Goal: Find specific page/section: Find specific page/section

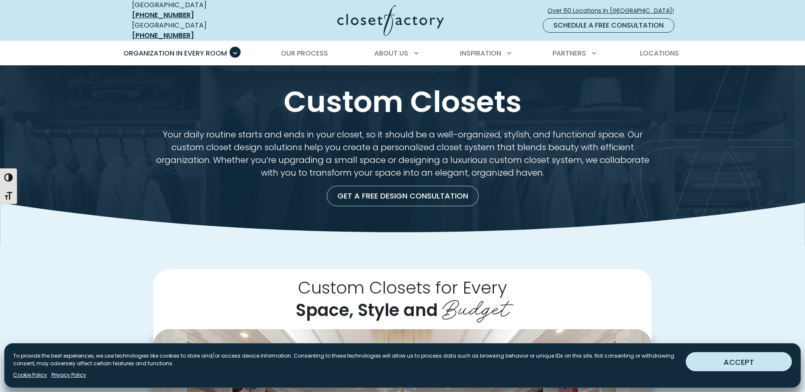
drag, startPoint x: 730, startPoint y: 351, endPoint x: 735, endPoint y: 357, distance: 7.0
click at [731, 352] on div "Manage Consent To provide the best experiences, we use technologies like cookie…" at bounding box center [402, 365] width 796 height 45
click at [735, 358] on button "ACCEPT" at bounding box center [738, 361] width 106 height 19
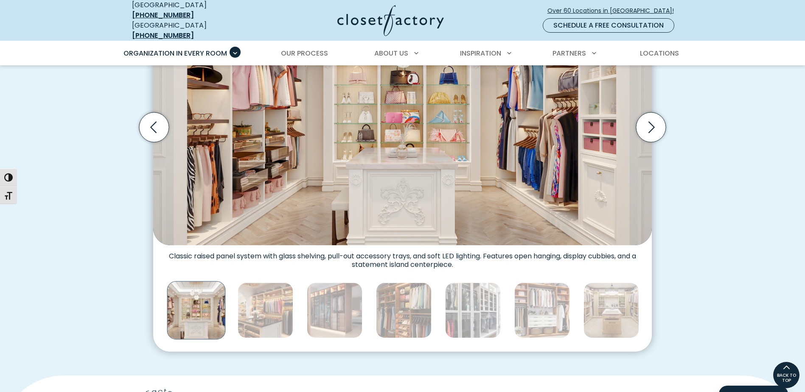
scroll to position [314, 0]
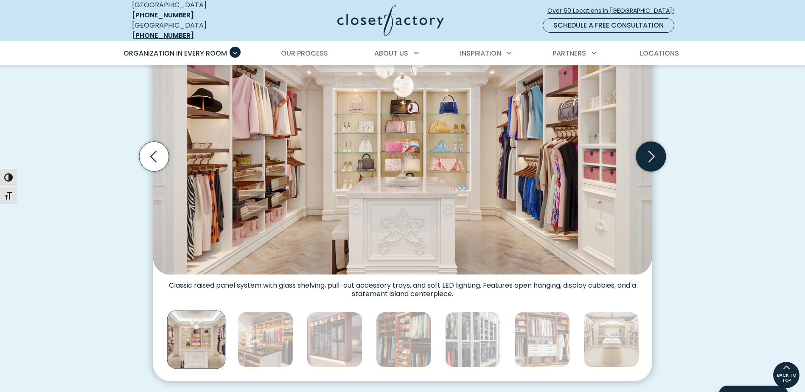
click at [647, 154] on icon "Next slide" at bounding box center [651, 157] width 30 height 30
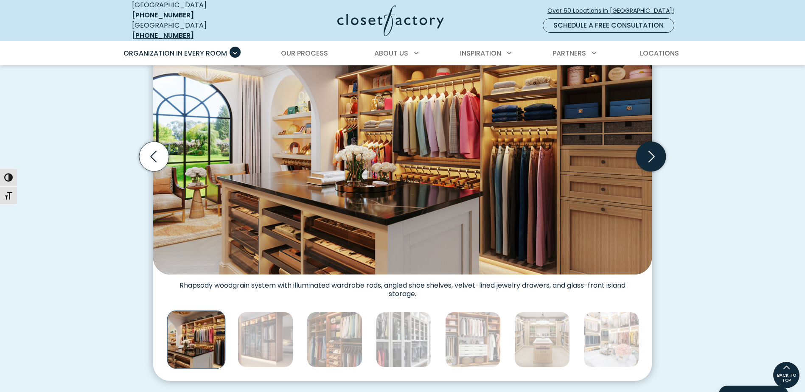
click at [647, 154] on icon "Next slide" at bounding box center [651, 157] width 30 height 30
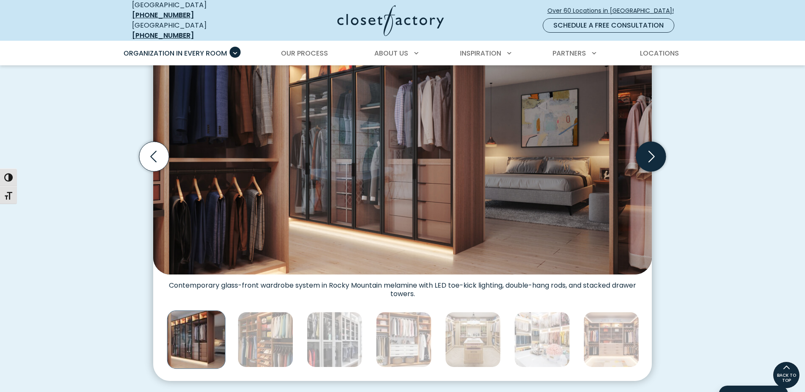
click at [647, 154] on icon "Next slide" at bounding box center [651, 157] width 30 height 30
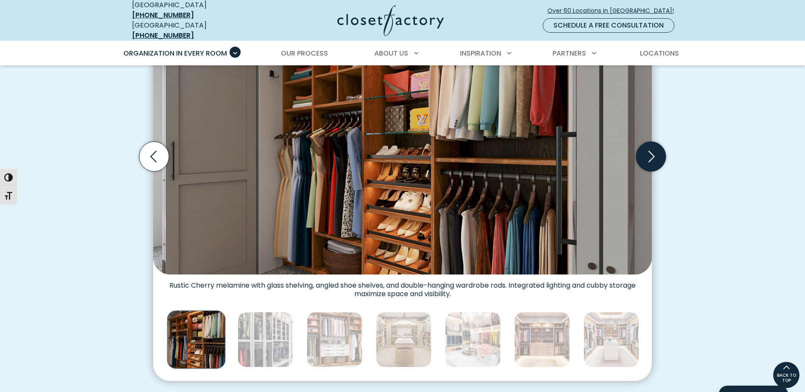
click at [647, 154] on icon "Next slide" at bounding box center [651, 157] width 30 height 30
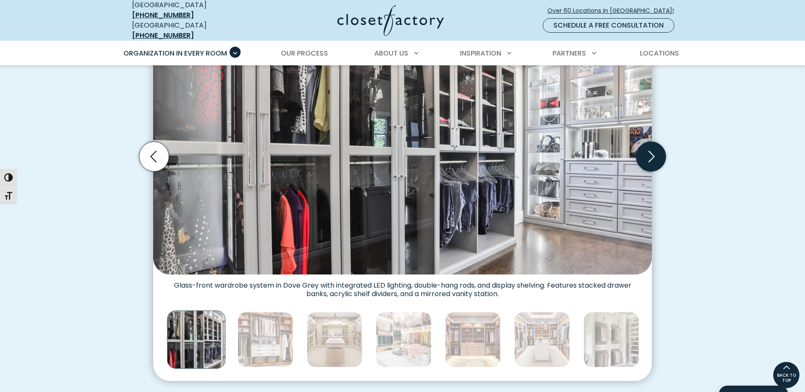
click at [647, 154] on icon "Next slide" at bounding box center [651, 157] width 30 height 30
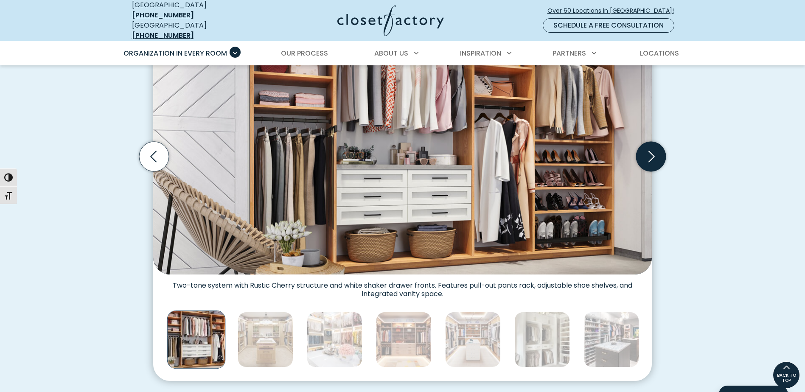
click at [647, 154] on icon "Next slide" at bounding box center [651, 157] width 30 height 30
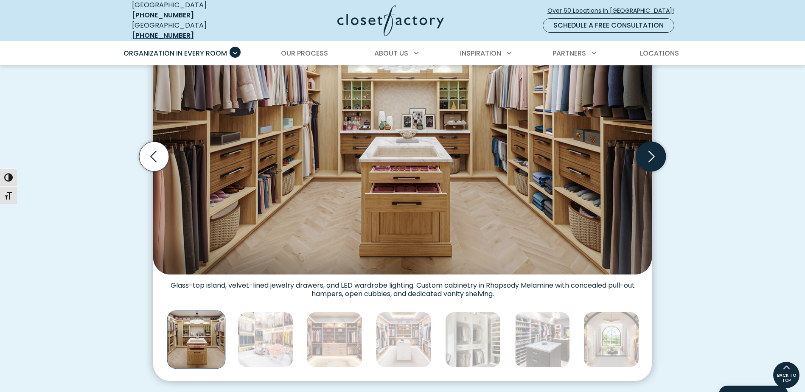
click at [647, 154] on icon "Next slide" at bounding box center [651, 157] width 30 height 30
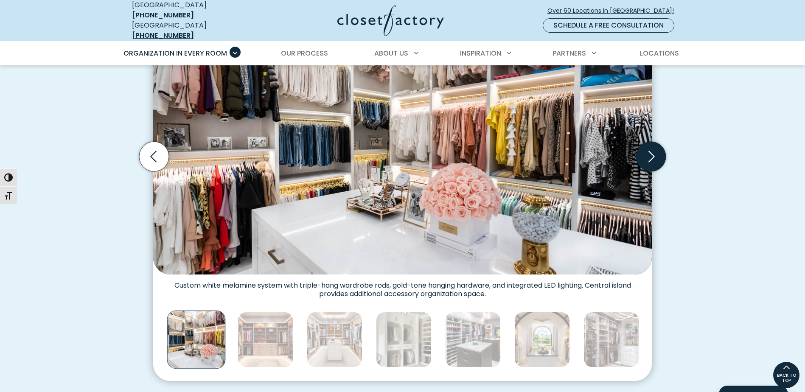
click at [647, 154] on icon "Next slide" at bounding box center [651, 157] width 30 height 30
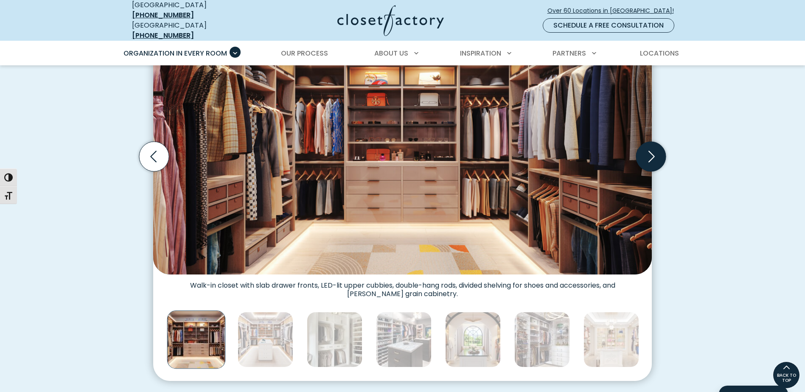
click at [647, 154] on icon "Next slide" at bounding box center [651, 157] width 30 height 30
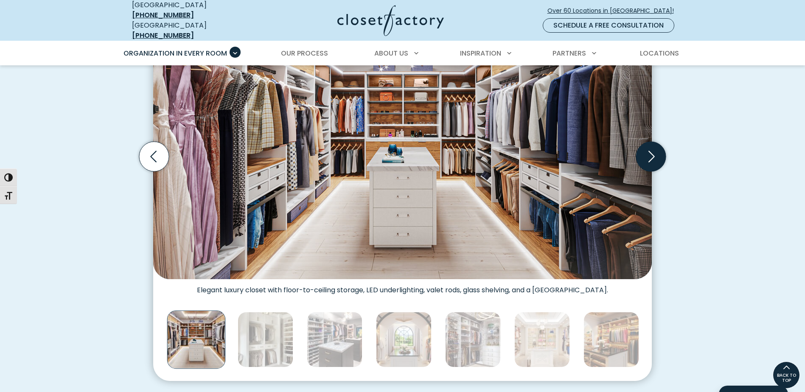
click at [647, 154] on icon "Next slide" at bounding box center [651, 157] width 30 height 30
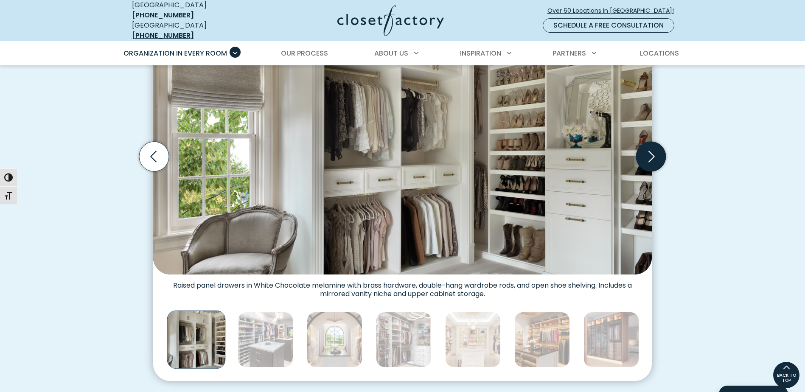
click at [647, 154] on icon "Next slide" at bounding box center [651, 157] width 30 height 30
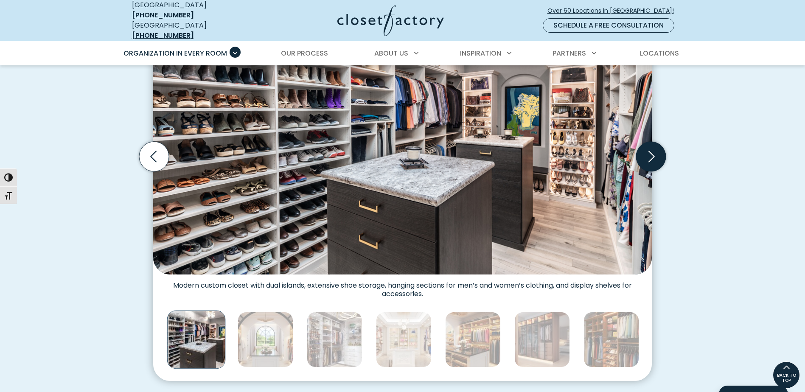
click at [647, 154] on icon "Next slide" at bounding box center [651, 157] width 30 height 30
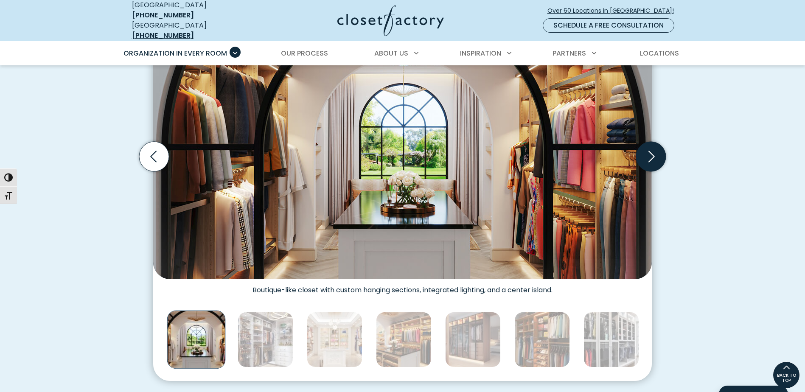
click at [647, 154] on icon "Next slide" at bounding box center [651, 157] width 30 height 30
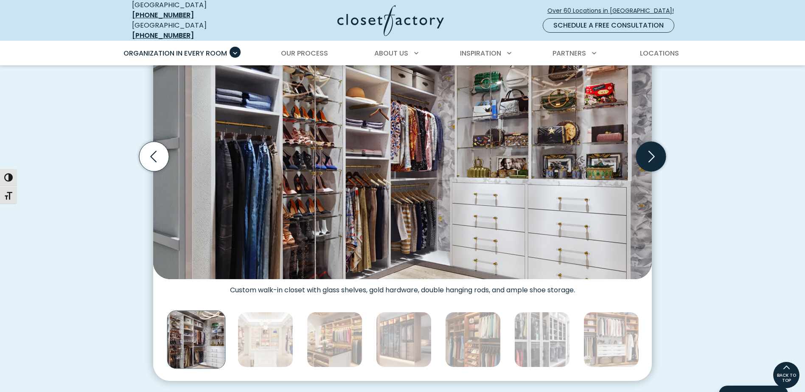
click at [647, 154] on icon "Next slide" at bounding box center [651, 157] width 30 height 30
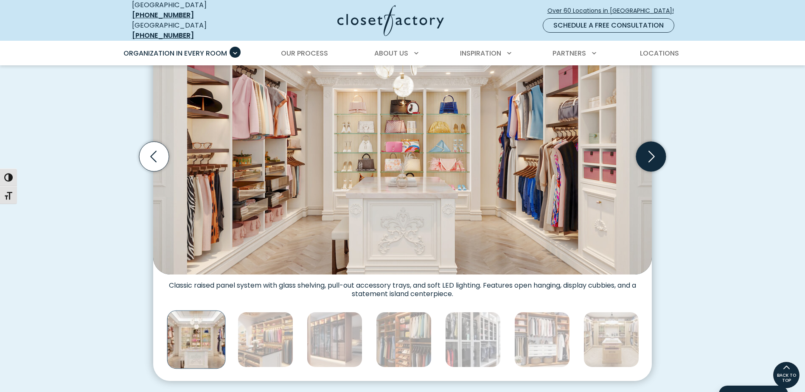
click at [647, 154] on icon "Next slide" at bounding box center [651, 157] width 30 height 30
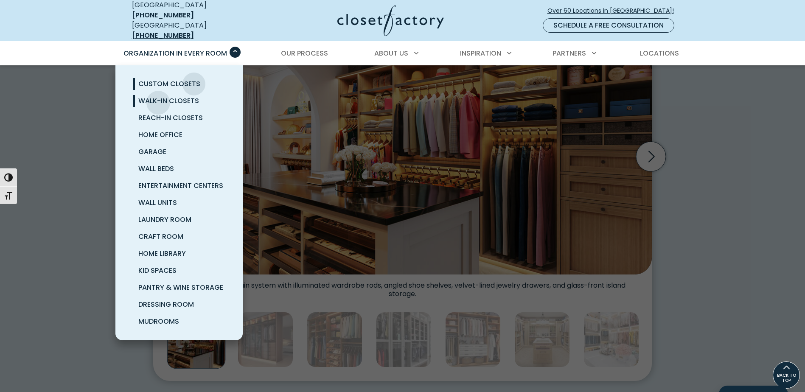
click at [158, 96] on span "Walk-In Closets" at bounding box center [168, 101] width 61 height 10
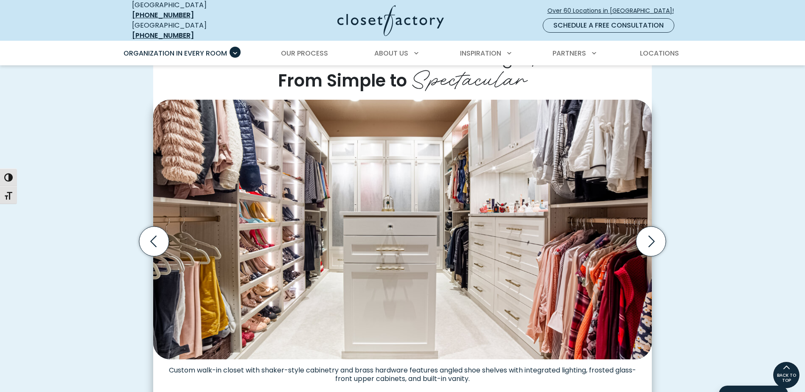
scroll to position [205, 0]
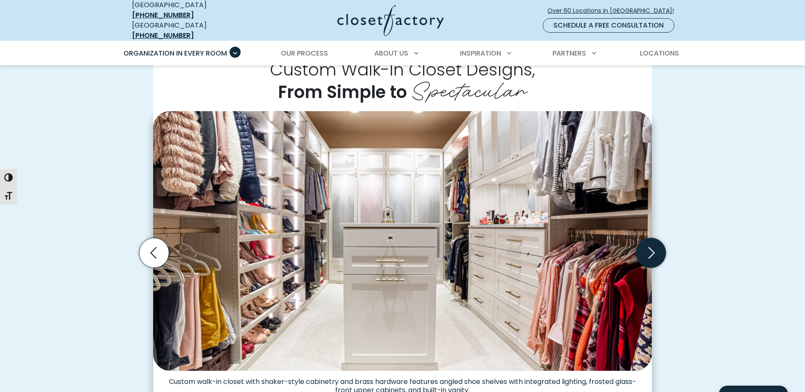
click at [654, 242] on icon "Next slide" at bounding box center [651, 253] width 30 height 30
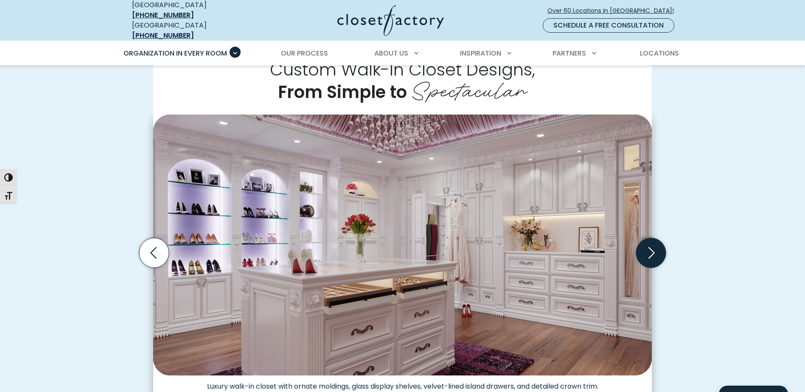
click at [653, 240] on icon "Next slide" at bounding box center [651, 253] width 30 height 30
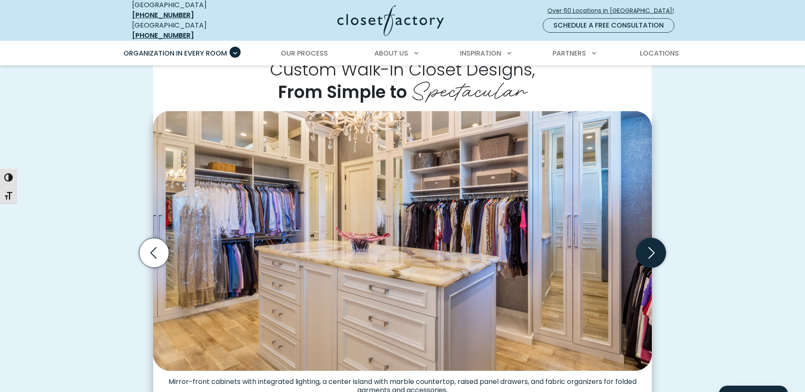
click at [653, 240] on icon "Next slide" at bounding box center [651, 253] width 30 height 30
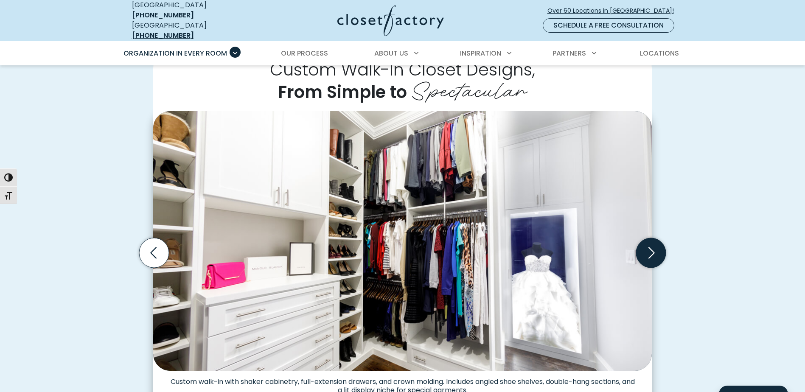
click at [653, 240] on icon "Next slide" at bounding box center [651, 253] width 30 height 30
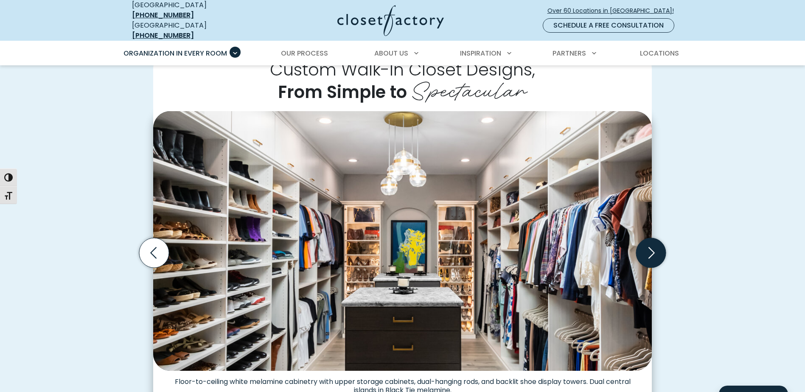
click at [653, 240] on icon "Next slide" at bounding box center [651, 253] width 30 height 30
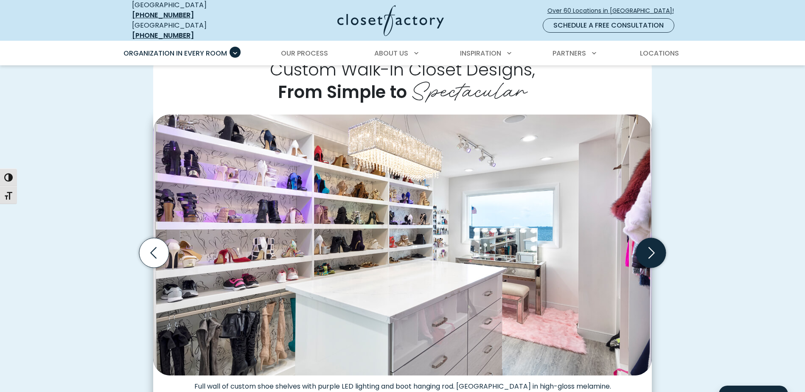
click at [653, 240] on icon "Next slide" at bounding box center [651, 253] width 30 height 30
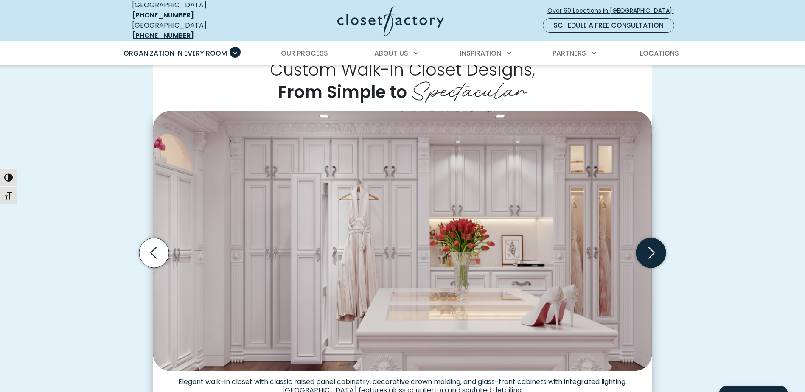
click at [653, 240] on icon "Next slide" at bounding box center [651, 253] width 30 height 30
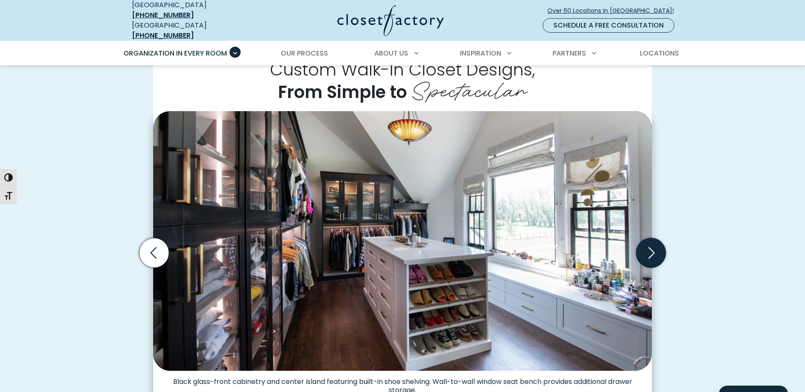
click at [653, 240] on icon "Next slide" at bounding box center [651, 253] width 30 height 30
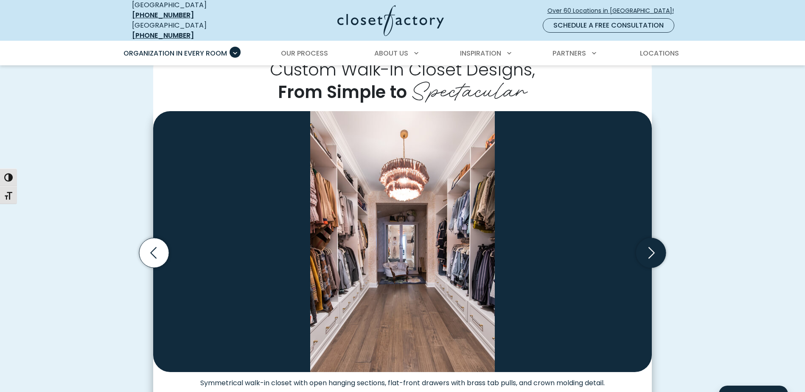
click at [653, 240] on icon "Next slide" at bounding box center [651, 253] width 30 height 30
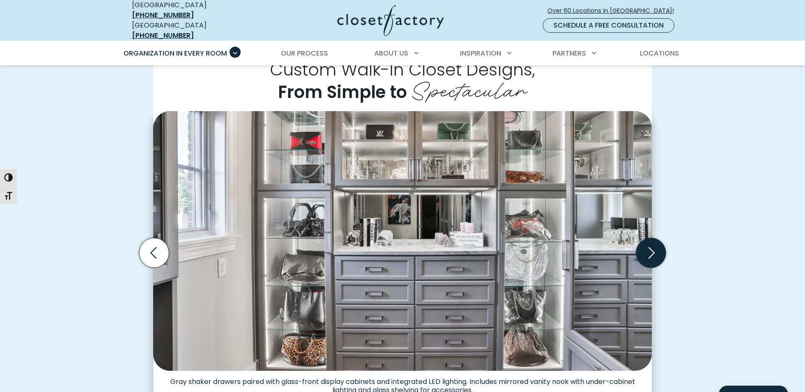
click at [653, 240] on icon "Next slide" at bounding box center [651, 253] width 30 height 30
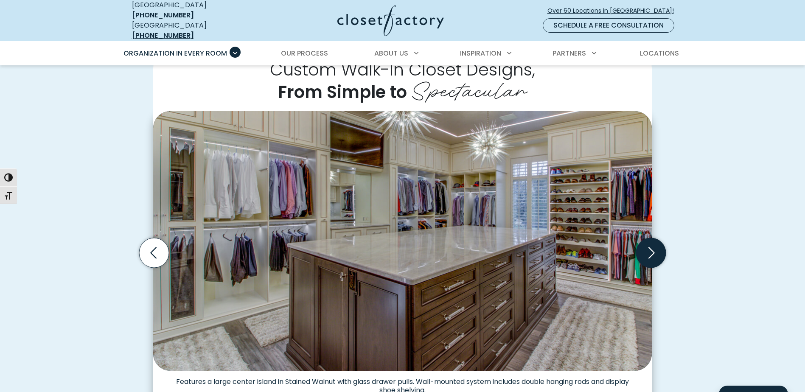
click at [653, 240] on icon "Next slide" at bounding box center [651, 253] width 30 height 30
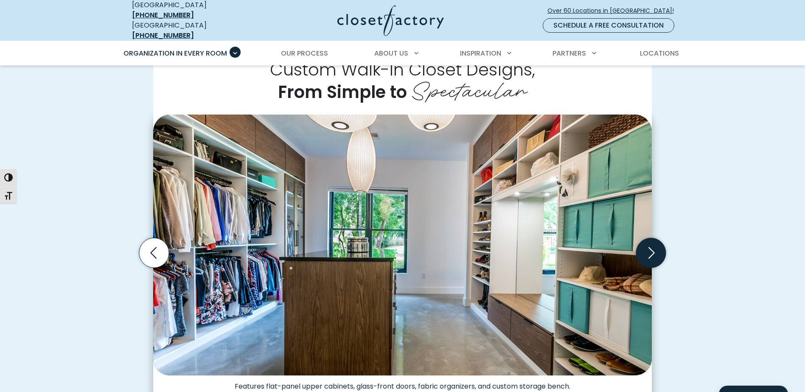
click at [653, 240] on icon "Next slide" at bounding box center [651, 253] width 30 height 30
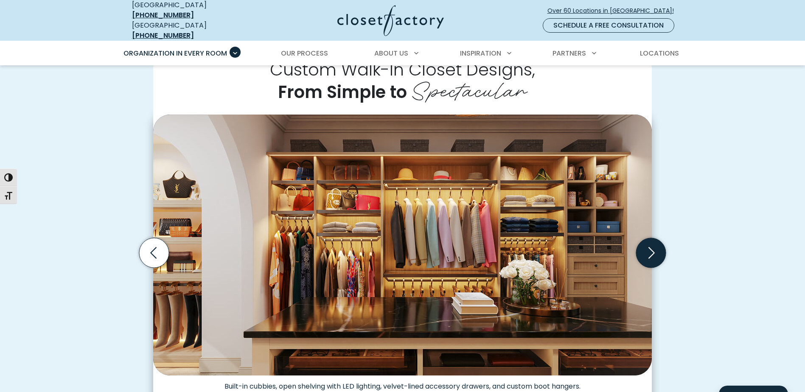
click at [653, 240] on icon "Next slide" at bounding box center [651, 253] width 30 height 30
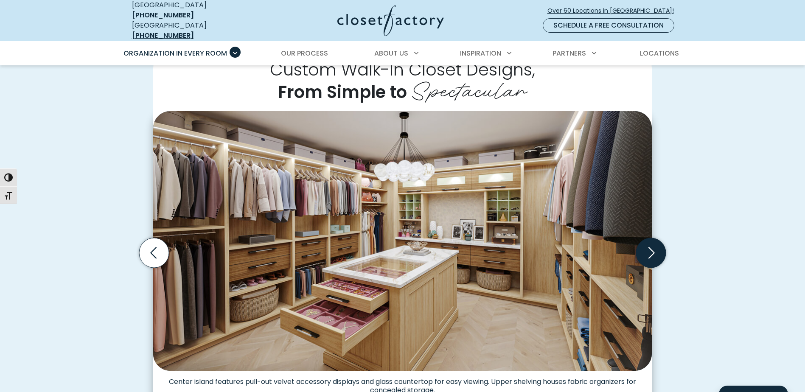
click at [653, 240] on icon "Next slide" at bounding box center [651, 253] width 30 height 30
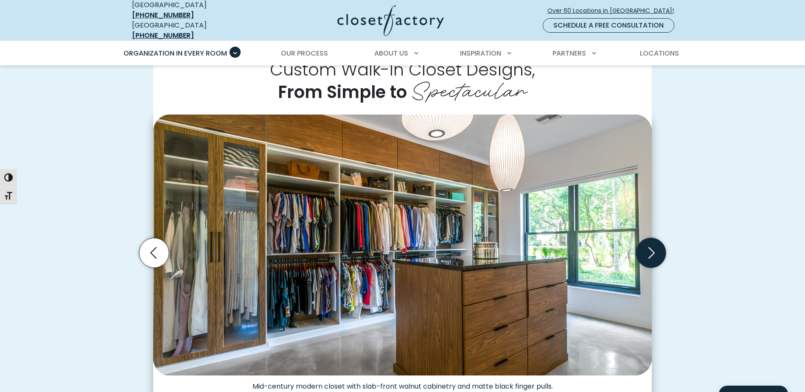
click at [653, 240] on icon "Next slide" at bounding box center [651, 253] width 30 height 30
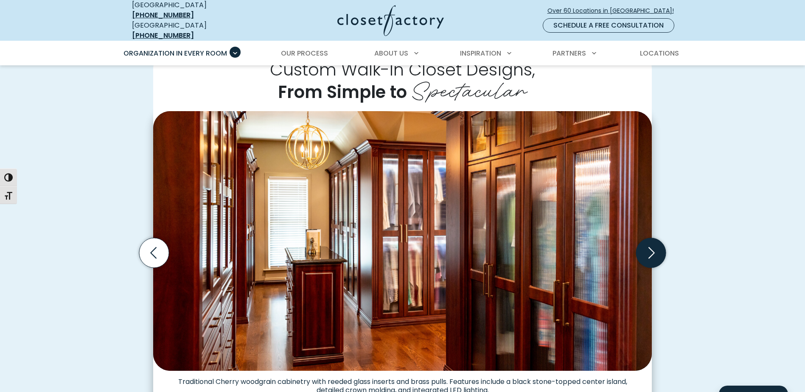
click at [653, 240] on icon "Next slide" at bounding box center [651, 253] width 30 height 30
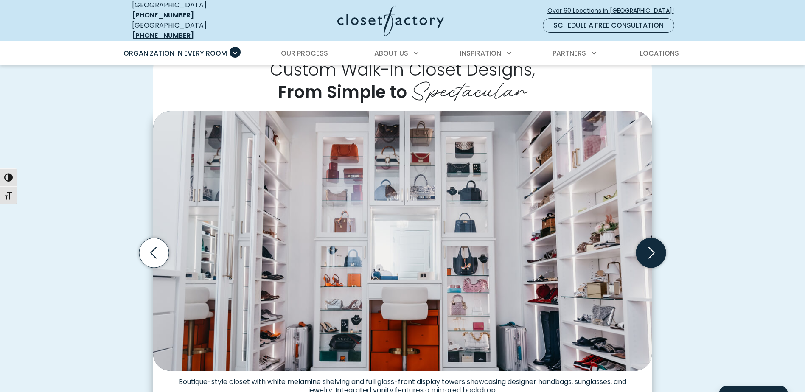
click at [653, 240] on icon "Next slide" at bounding box center [651, 253] width 30 height 30
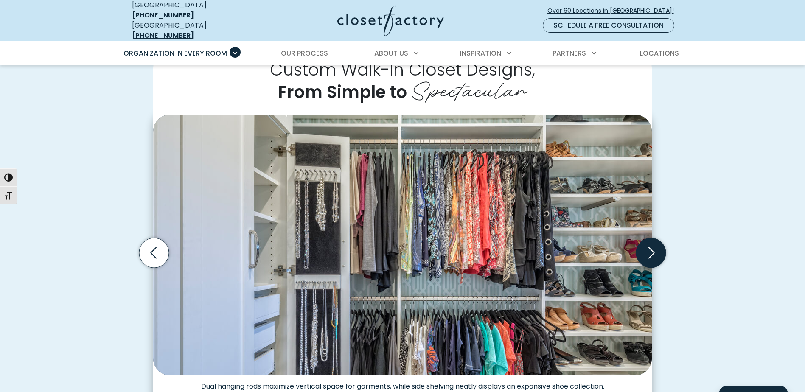
click at [653, 240] on icon "Next slide" at bounding box center [651, 253] width 30 height 30
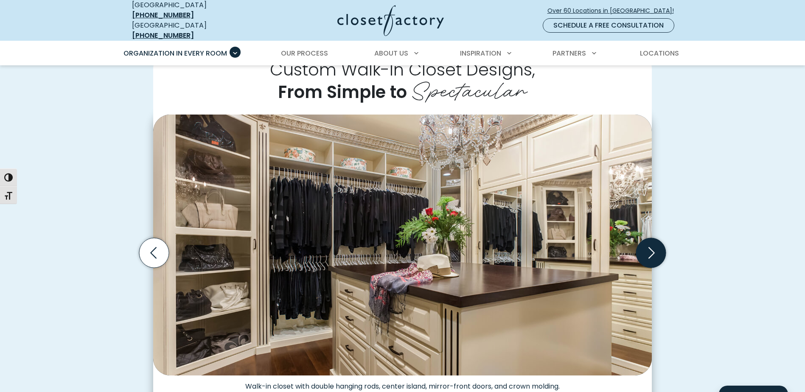
click at [653, 240] on icon "Next slide" at bounding box center [651, 253] width 30 height 30
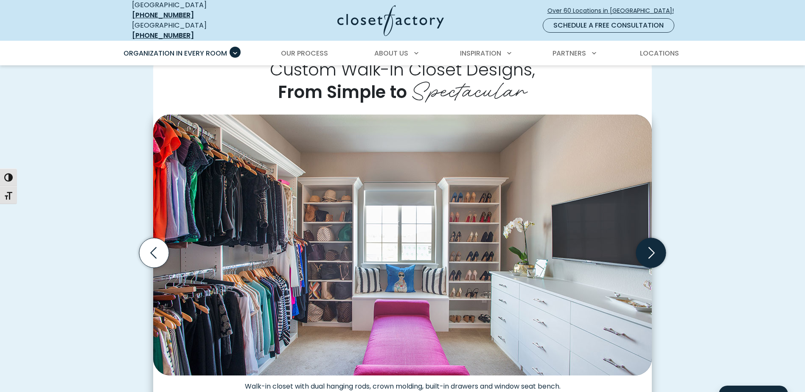
click at [653, 240] on icon "Next slide" at bounding box center [651, 253] width 30 height 30
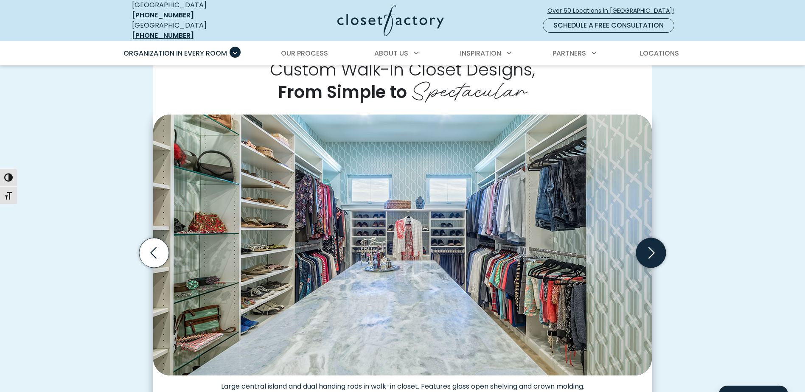
click at [653, 240] on icon "Next slide" at bounding box center [651, 253] width 30 height 30
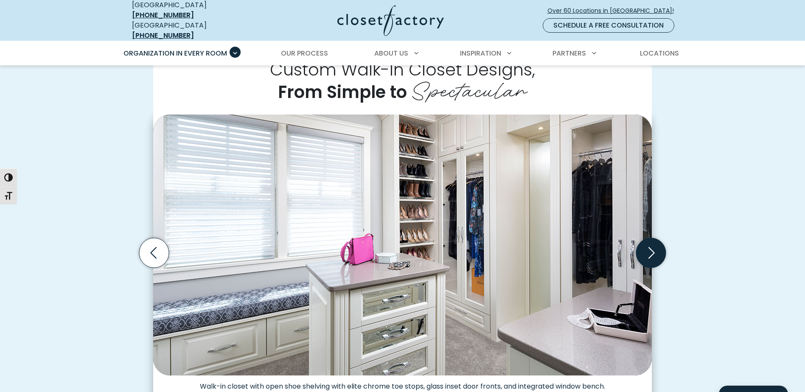
click at [653, 240] on icon "Next slide" at bounding box center [651, 253] width 30 height 30
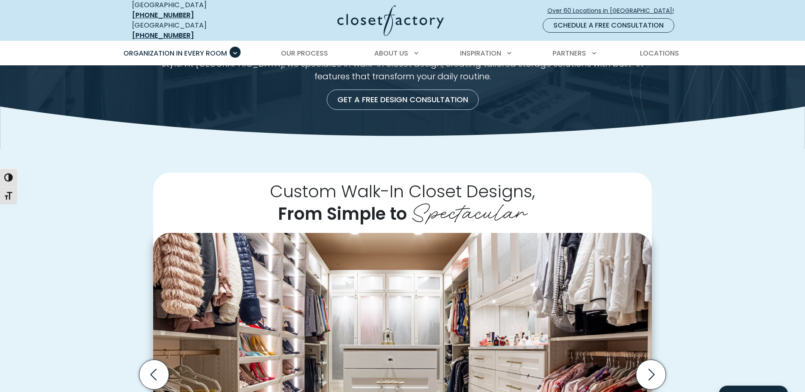
scroll to position [0, 0]
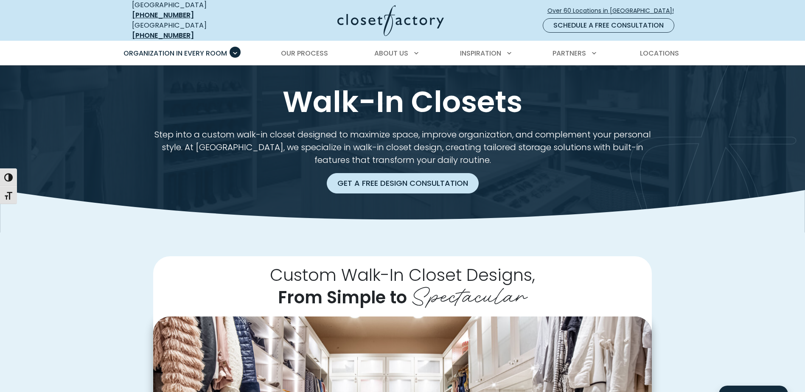
click at [397, 179] on link "Get a Free Design Consultation" at bounding box center [403, 183] width 152 height 20
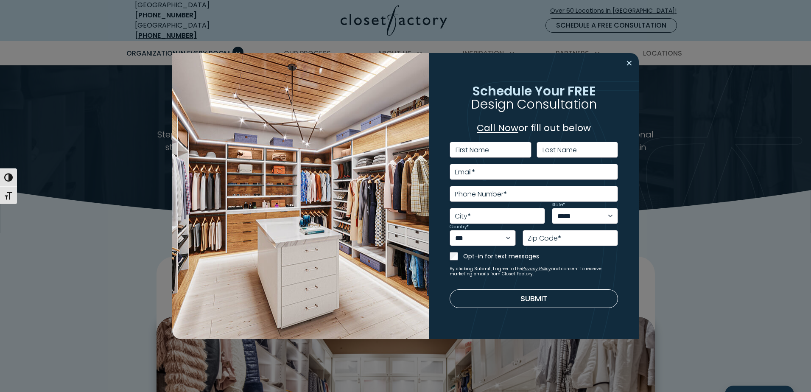
click at [629, 64] on button "Close modal" at bounding box center [629, 63] width 12 height 14
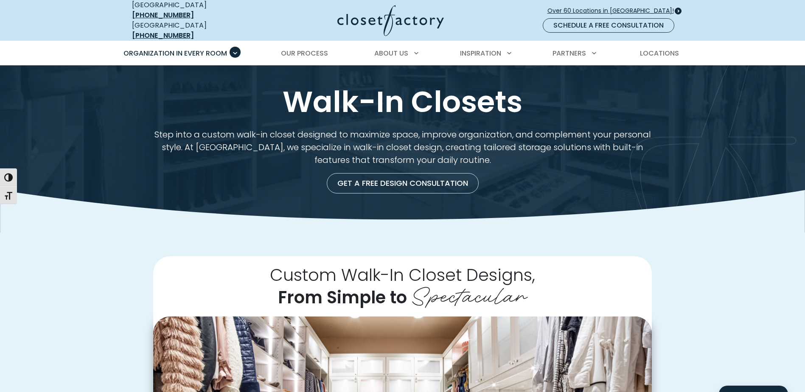
click at [610, 7] on span "Over 60 Locations in [GEOGRAPHIC_DATA]!" at bounding box center [613, 10] width 133 height 9
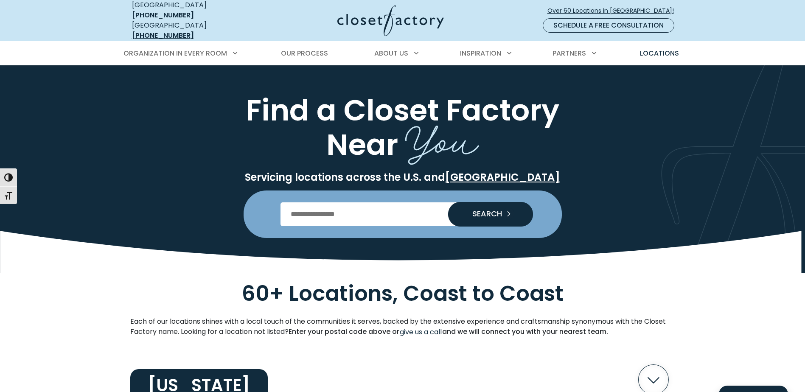
click at [319, 208] on input "Enter Postal Code" at bounding box center [402, 214] width 244 height 24
type input "*****"
click at [491, 210] on span "SEARCH" at bounding box center [483, 214] width 36 height 8
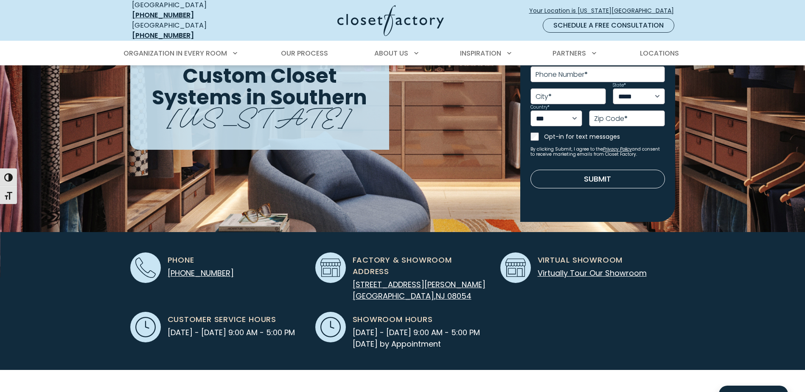
scroll to position [85, 0]
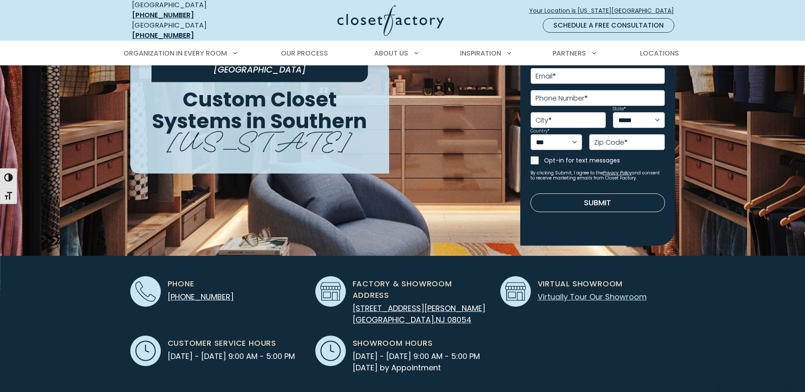
click at [572, 291] on link "Virtually Tour Our Showroom" at bounding box center [591, 296] width 109 height 11
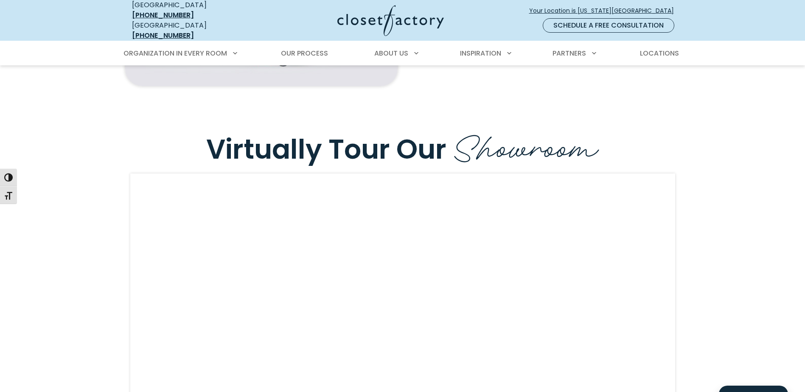
scroll to position [2185, 0]
